Goal: Task Accomplishment & Management: Complete application form

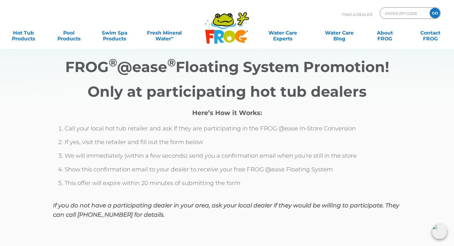
click at [392, 128] on li "Call your local hot tub retailer and ask if they are participating in the FROG …" at bounding box center [233, 131] width 336 height 14
